Goal: Task Accomplishment & Management: Complete application form

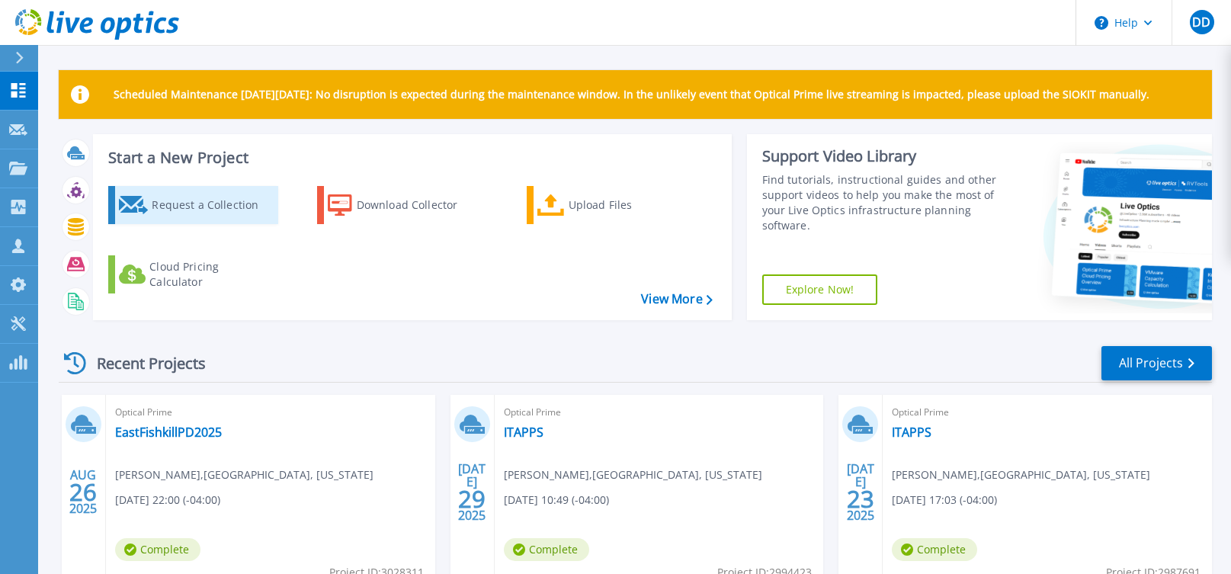
click at [194, 207] on div "Request a Collection" at bounding box center [213, 205] width 122 height 30
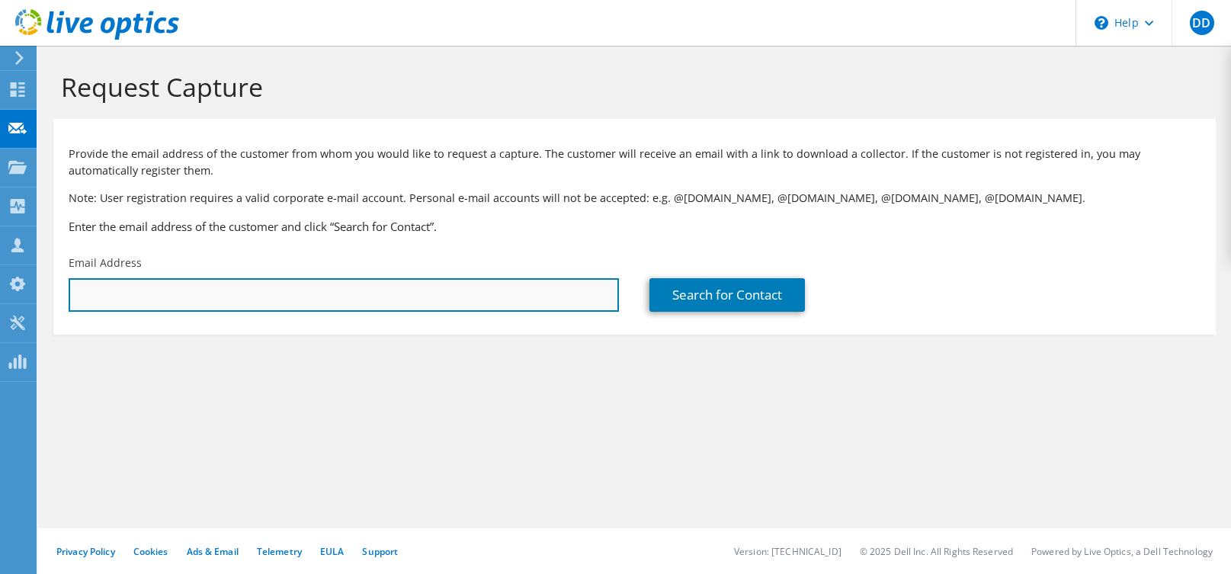
click at [341, 296] on input "text" at bounding box center [344, 295] width 550 height 34
paste input "[EMAIL_ADDRESS][DOMAIN_NAME]"
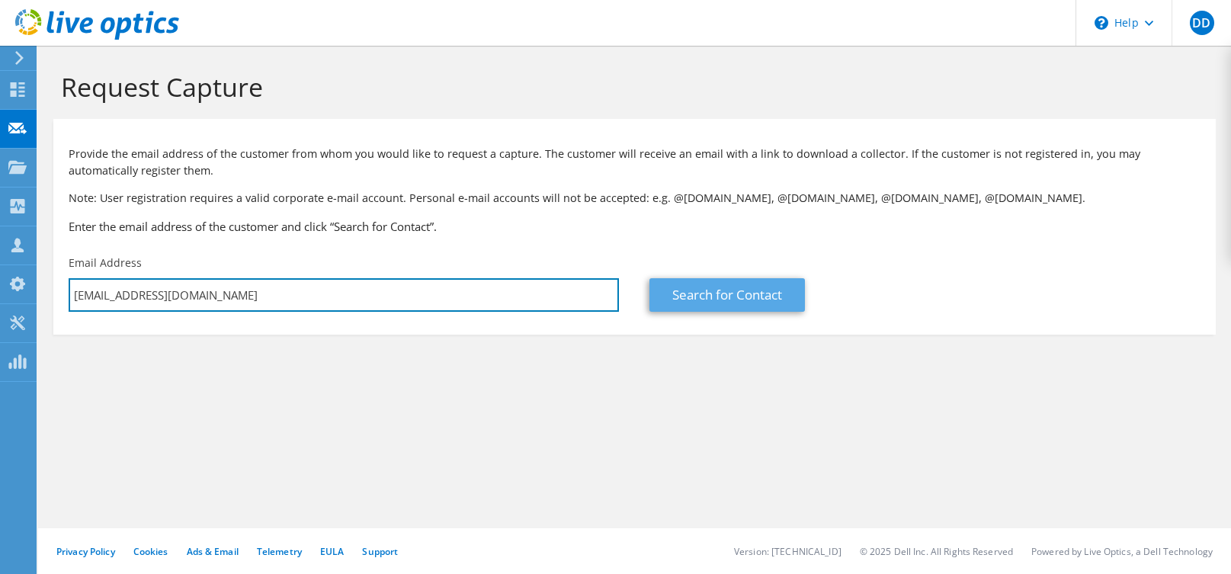
type input "[EMAIL_ADDRESS][DOMAIN_NAME]"
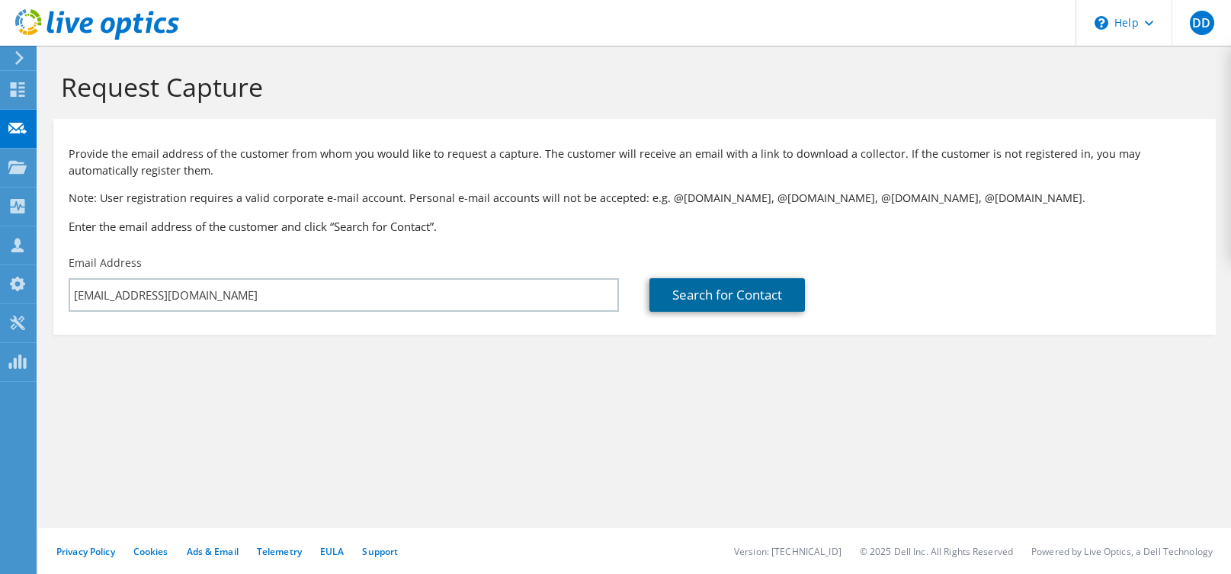
click at [734, 306] on link "Search for Contact" at bounding box center [726, 295] width 155 height 34
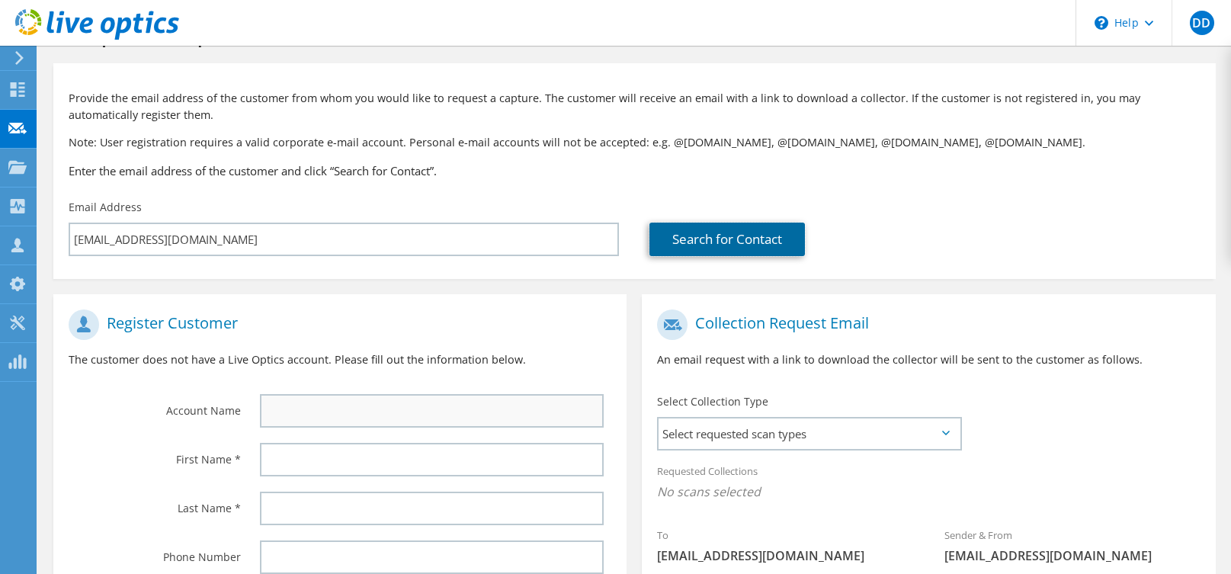
scroll to position [56, 0]
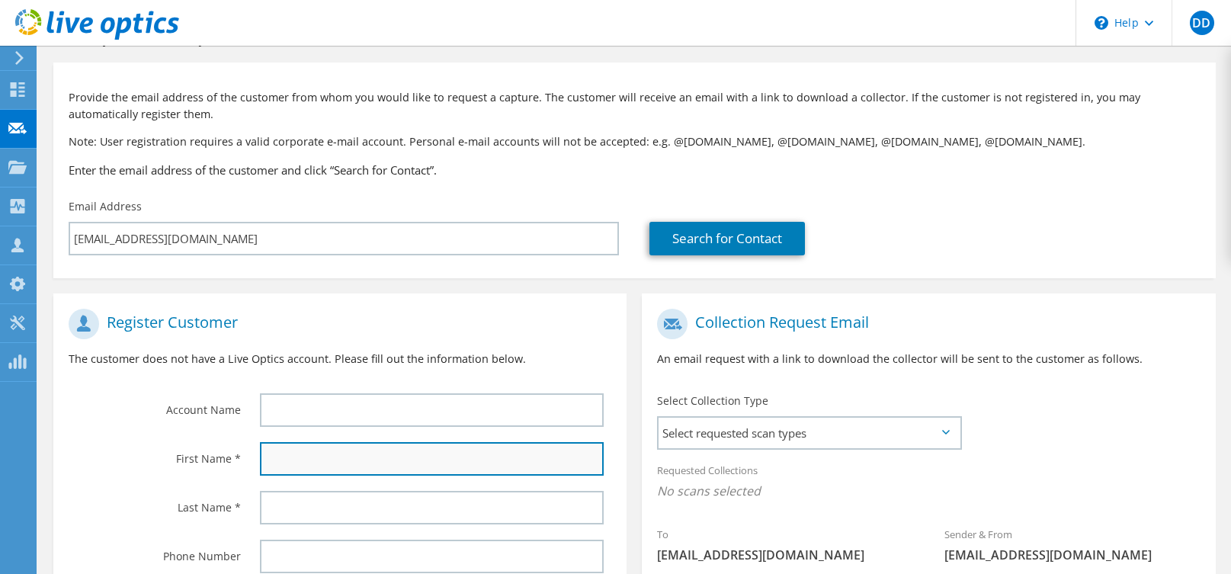
click at [367, 457] on input "text" at bounding box center [432, 459] width 344 height 34
paste input "[PERSON_NAME]"
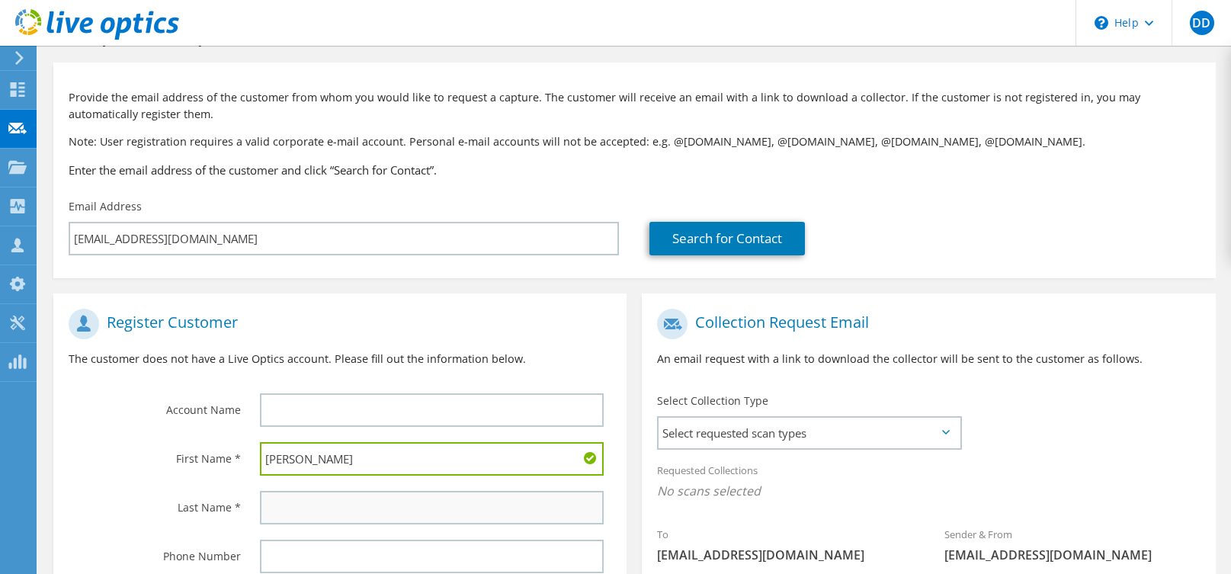
paste input "[PERSON_NAME]"
type input "Alberto VargasAlberto Vargas"
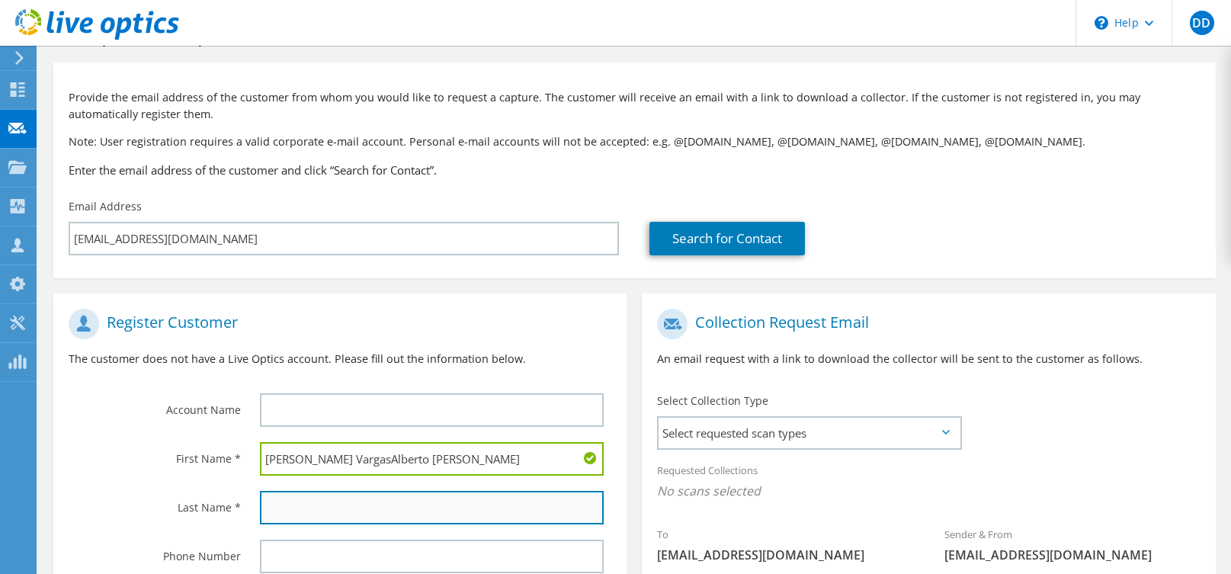
click at [348, 508] on input "text" at bounding box center [432, 508] width 344 height 34
paste input "Alberto Vargas"
drag, startPoint x: 310, startPoint y: 509, endPoint x: 207, endPoint y: 495, distance: 103.9
click at [207, 495] on div "Last Name * Alberto Vargas" at bounding box center [339, 507] width 573 height 49
type input "Vargas"
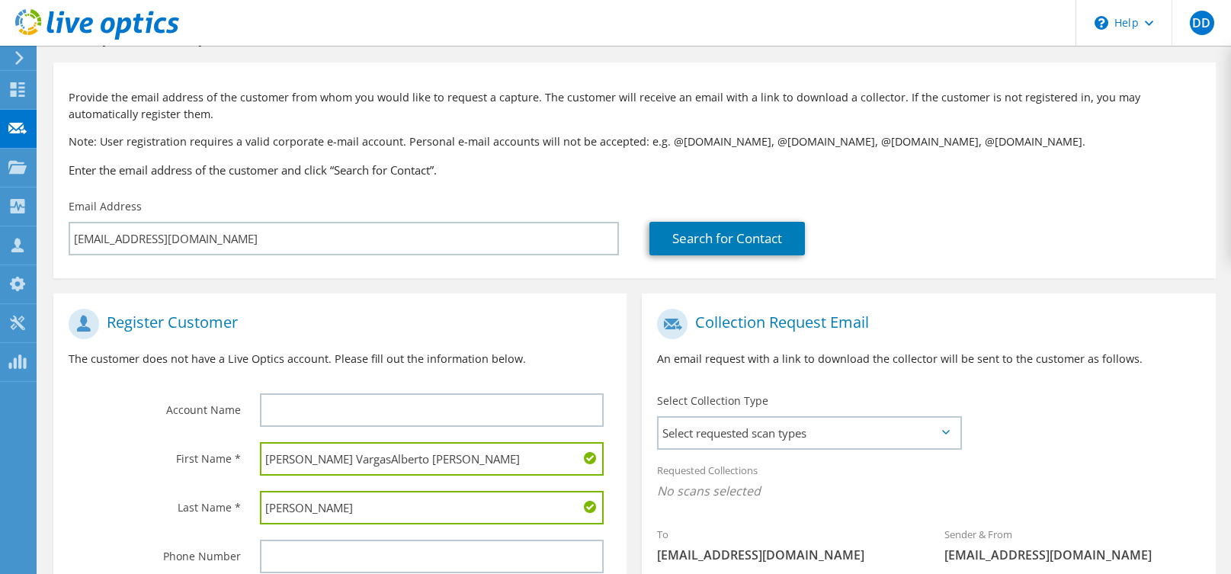
drag, startPoint x: 431, startPoint y: 460, endPoint x: 304, endPoint y: 455, distance: 127.4
click at [304, 455] on input "Alberto VargasAlberto Vargas" at bounding box center [432, 459] width 344 height 34
type input "Alberto"
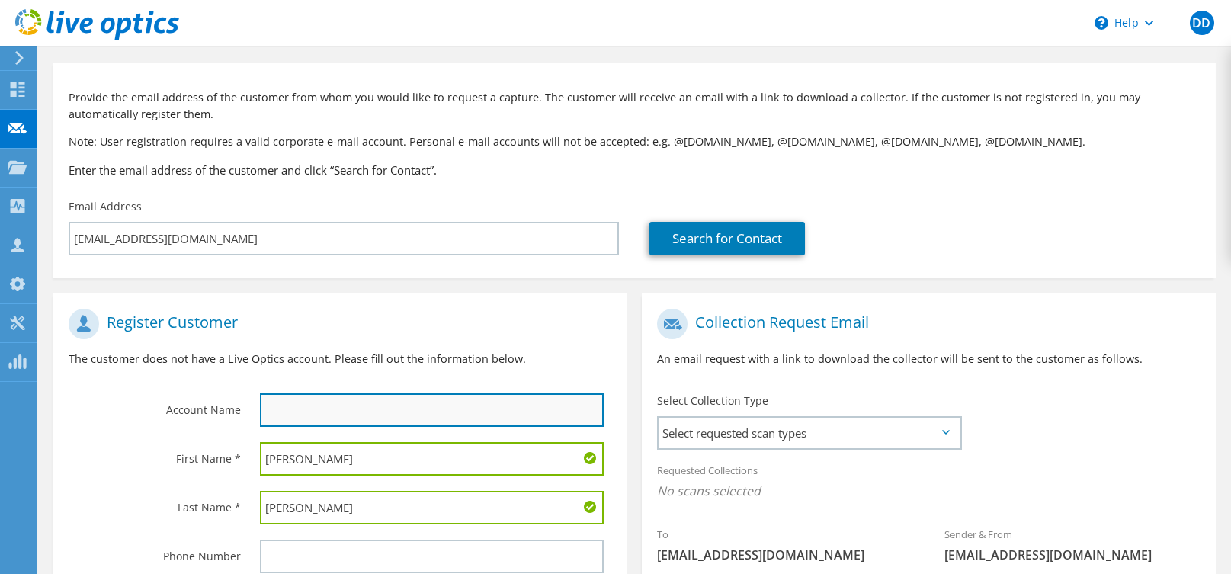
click at [298, 408] on input "text" at bounding box center [432, 410] width 344 height 34
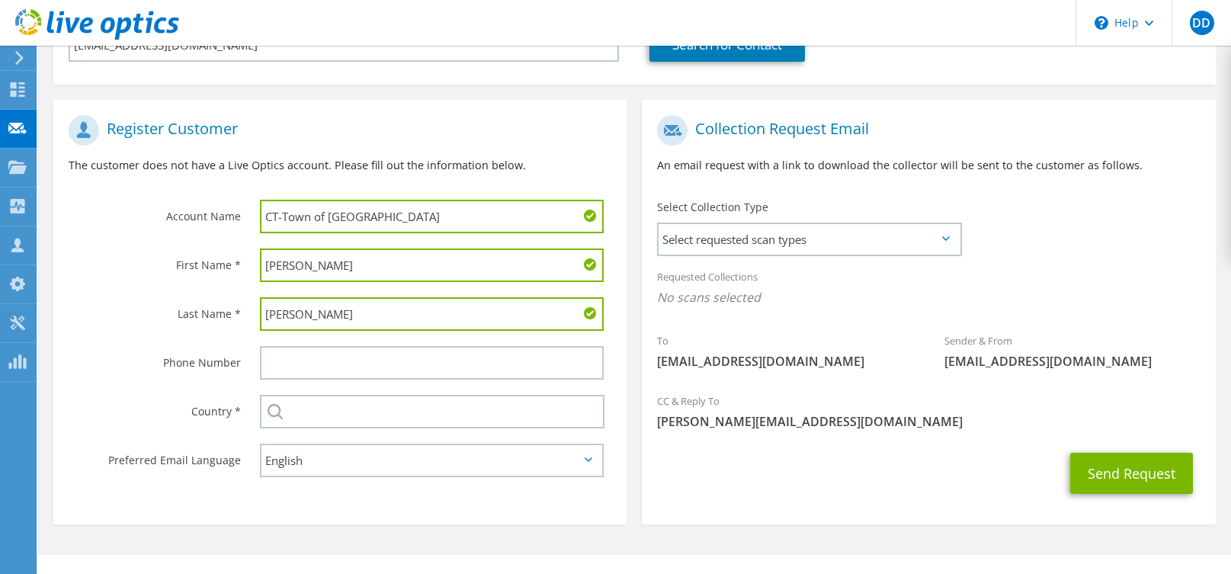
scroll to position [251, 0]
type input "CT-Town of Westport"
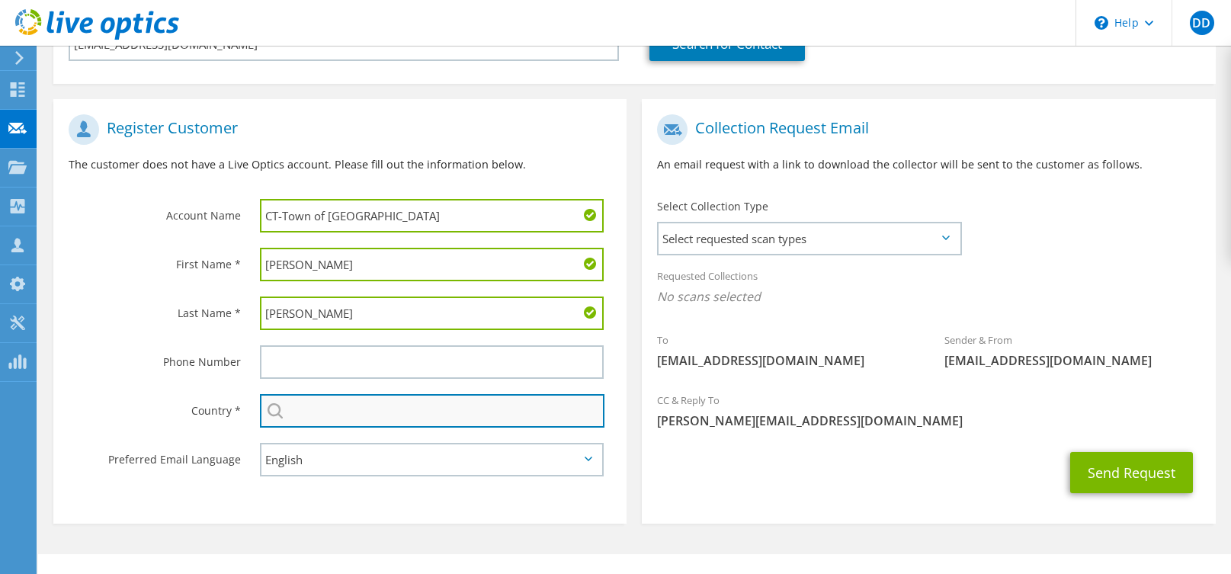
click at [339, 407] on input "text" at bounding box center [432, 411] width 345 height 34
type input "[GEOGRAPHIC_DATA]"
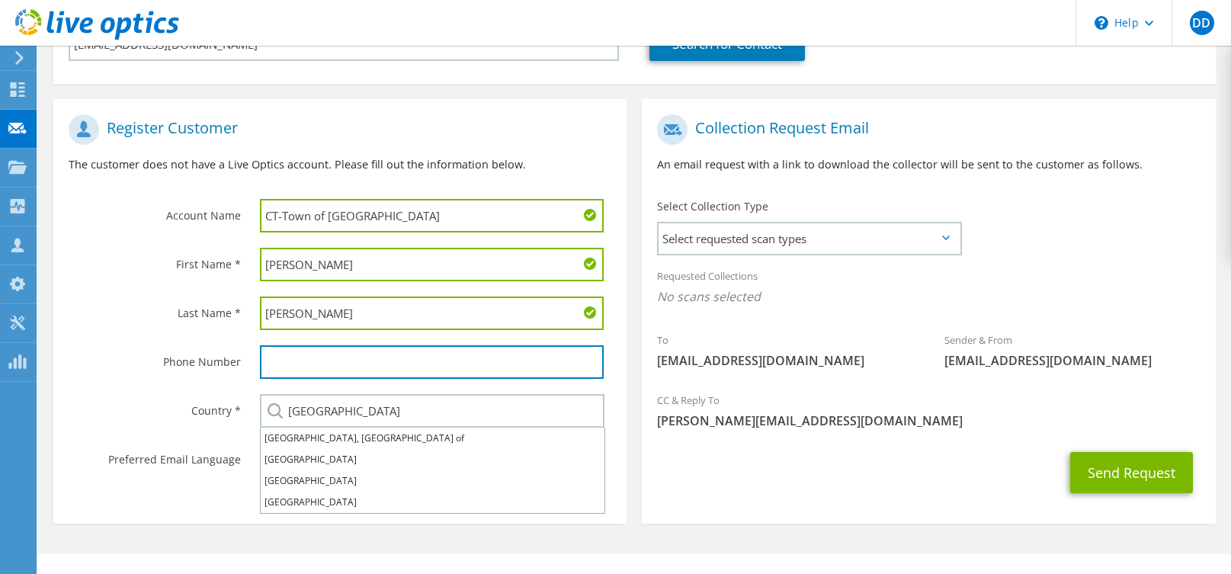
type input "7328685859"
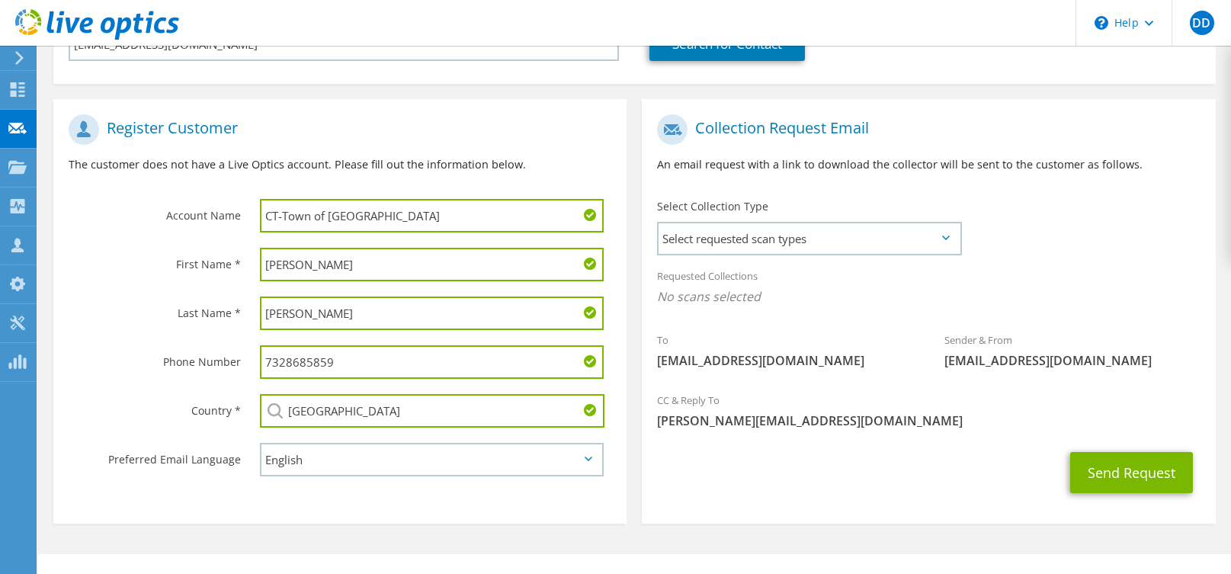
drag, startPoint x: 365, startPoint y: 356, endPoint x: 136, endPoint y: 329, distance: 230.2
click at [136, 329] on section "Register Customer The customer does not have a Live Optics account. Please fill…" at bounding box center [339, 311] width 573 height 425
click at [804, 229] on span "Select requested scan types" at bounding box center [808, 238] width 301 height 30
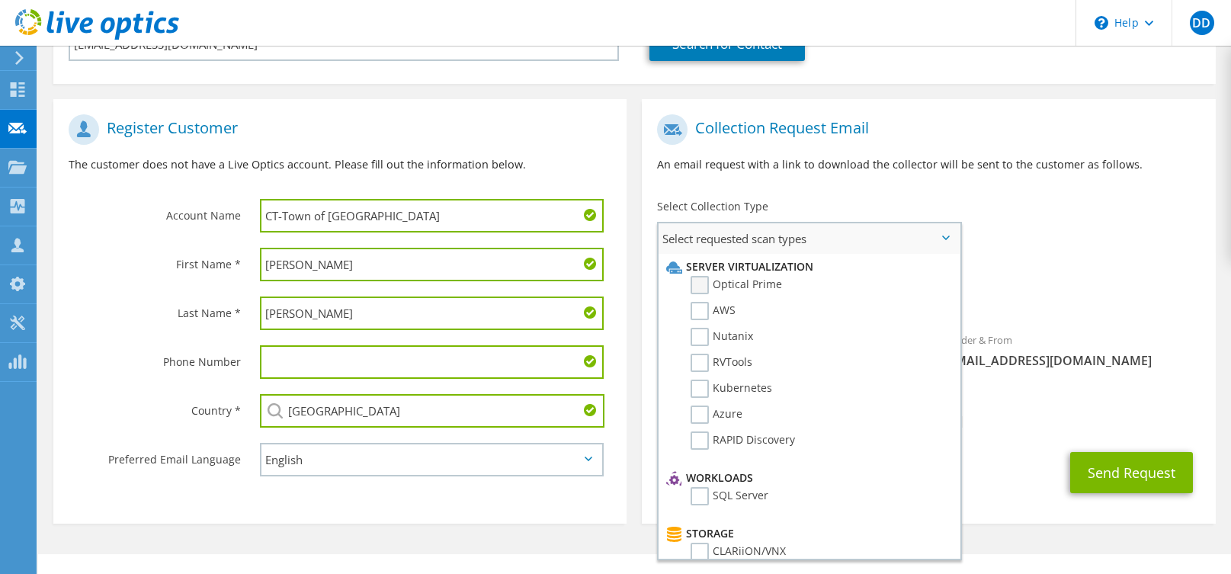
click at [707, 284] on label "Optical Prime" at bounding box center [735, 285] width 91 height 18
click at [0, 0] on input "Optical Prime" at bounding box center [0, 0] width 0 height 0
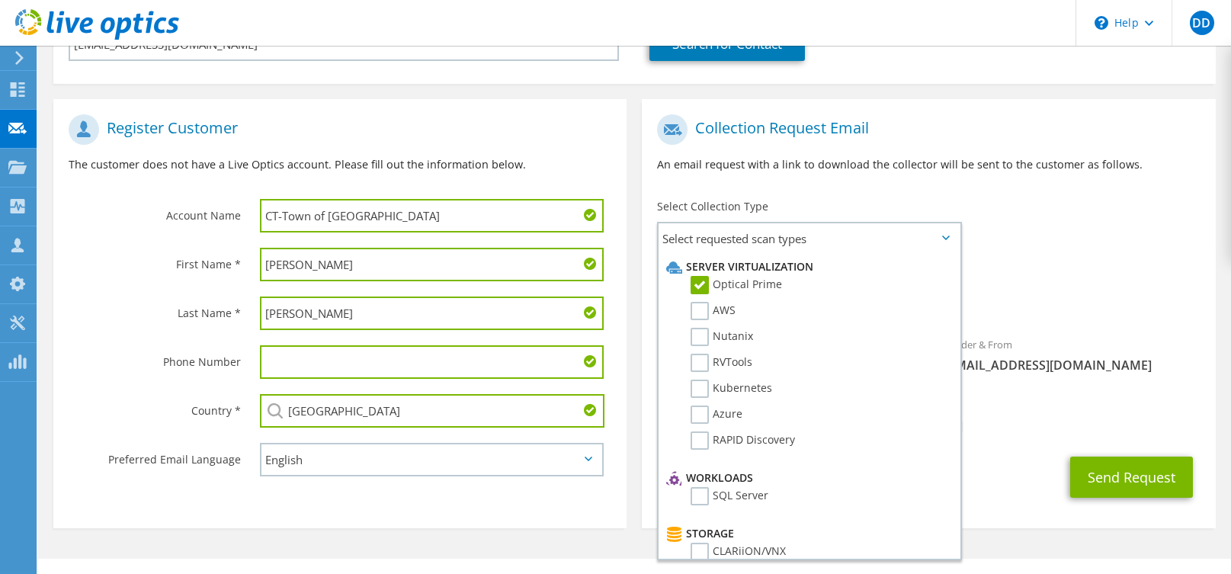
click at [994, 428] on span "[PERSON_NAME][EMAIL_ADDRESS][DOMAIN_NAME]" at bounding box center [928, 425] width 543 height 17
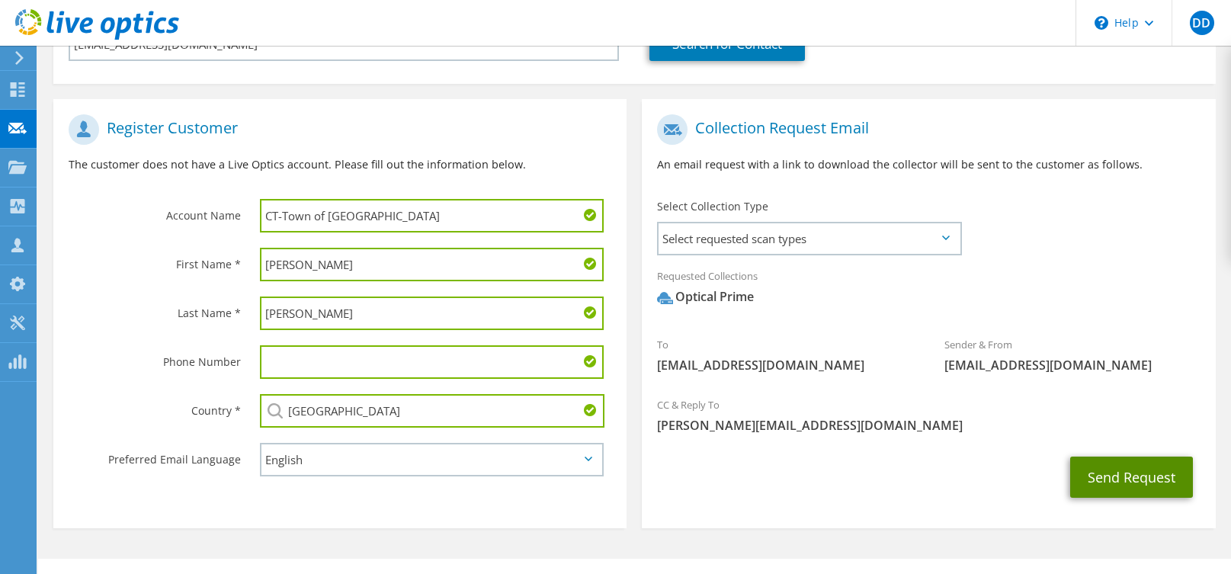
click at [1116, 472] on button "Send Request" at bounding box center [1131, 477] width 123 height 41
